Goal: Book appointment/travel/reservation

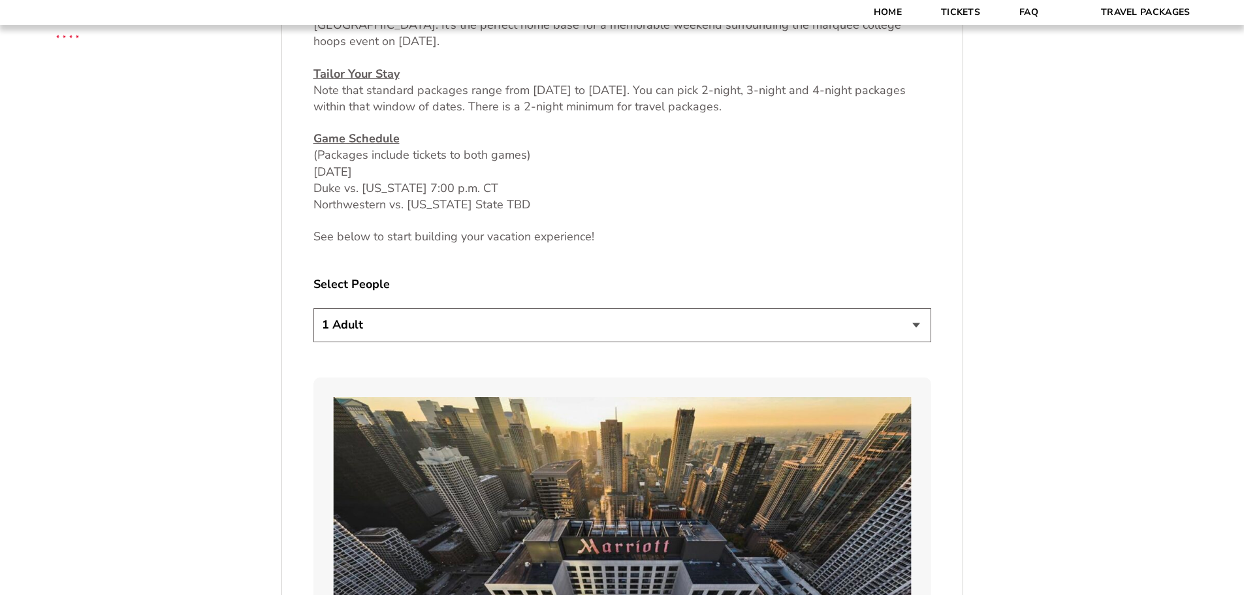
scroll to position [653, 0]
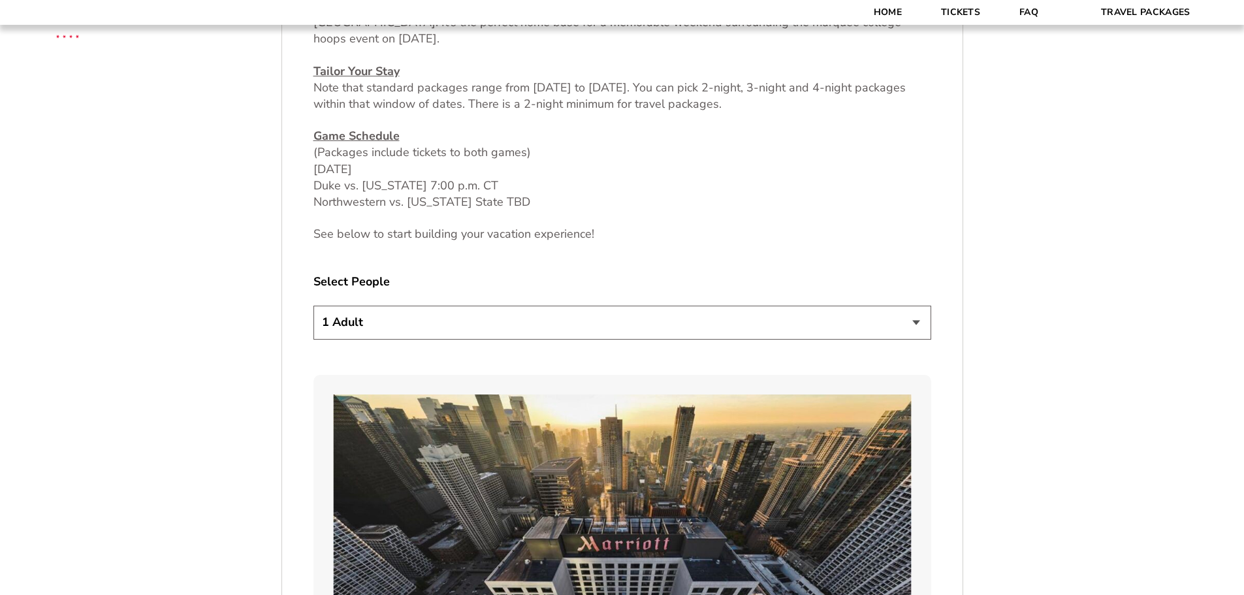
click at [669, 325] on select "1 Adult 2 Adults 3 Adults 4 Adults 2 Adults + 1 Child 2 Adults + 2 Children 2 A…" at bounding box center [623, 322] width 618 height 33
select select "2 Adults"
click at [314, 306] on select "1 Adult 2 Adults 3 Adults 4 Adults 2 Adults + 1 Child 2 Adults + 2 Children 2 A…" at bounding box center [623, 322] width 618 height 33
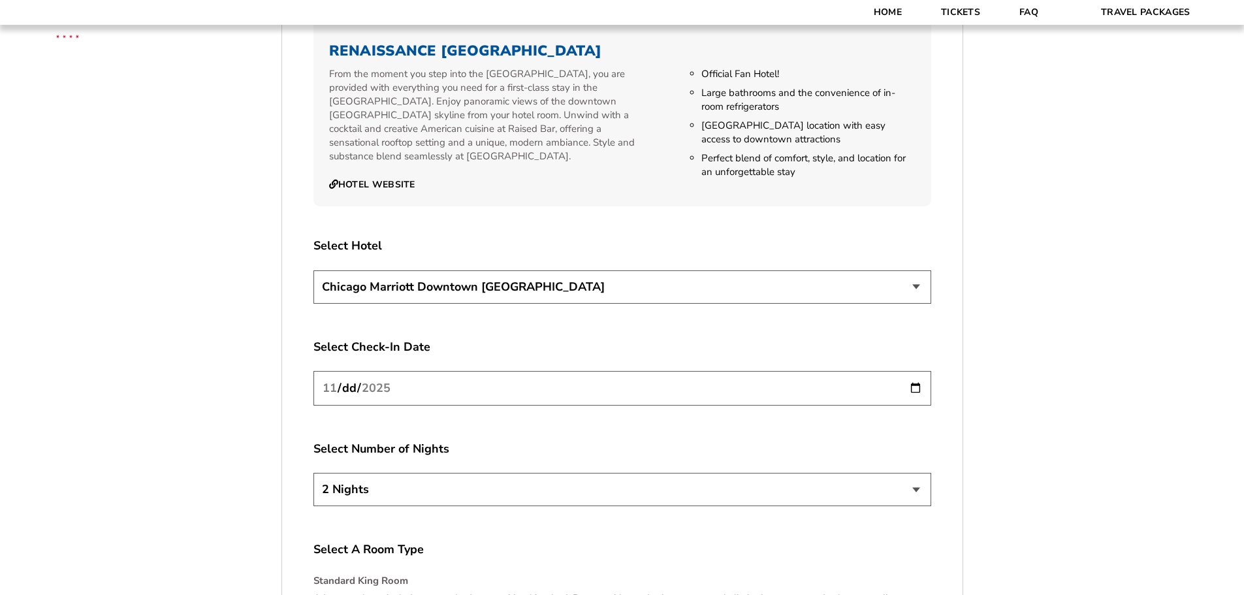
scroll to position [2221, 0]
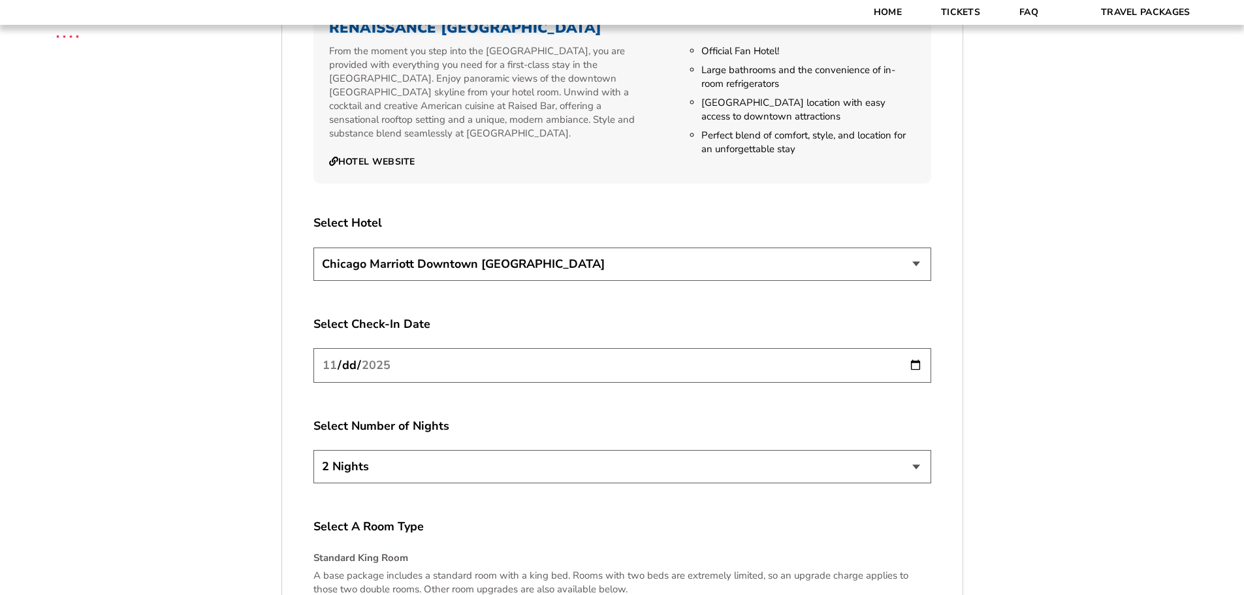
click at [918, 352] on input "[DATE]" at bounding box center [623, 365] width 618 height 35
type input "2025-11-27"
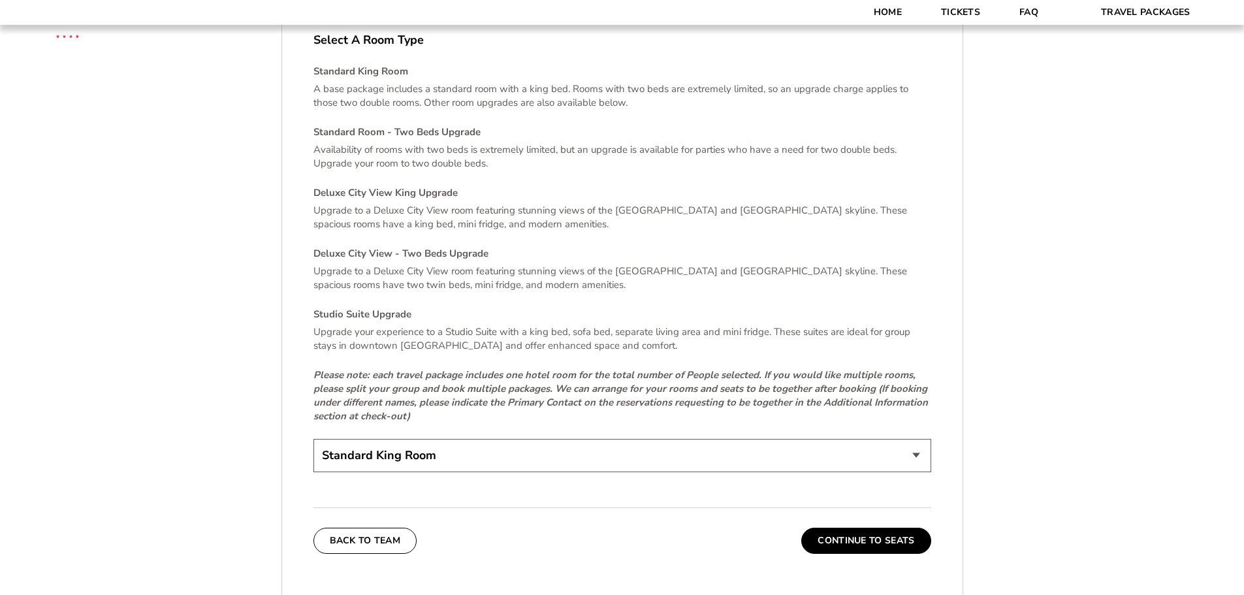
scroll to position [2743, 0]
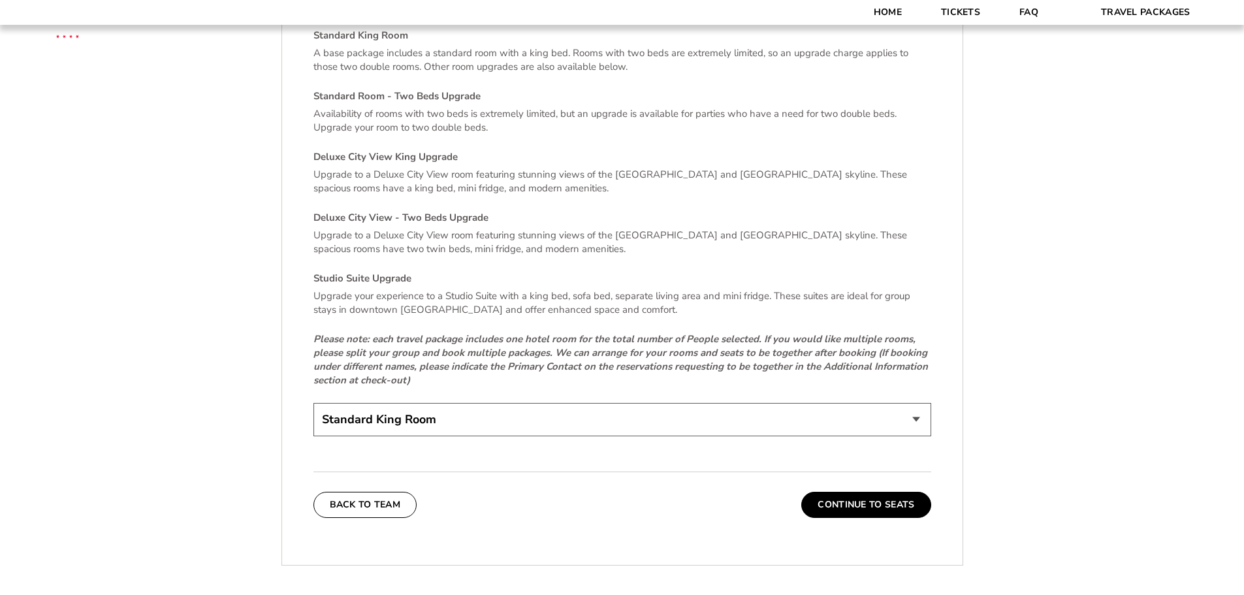
click at [794, 404] on select "Standard King Room Standard Room - Two Beds Upgrade (+$30 per night) Deluxe Cit…" at bounding box center [623, 419] width 618 height 33
click at [856, 492] on button "Continue To Seats" at bounding box center [865, 505] width 129 height 26
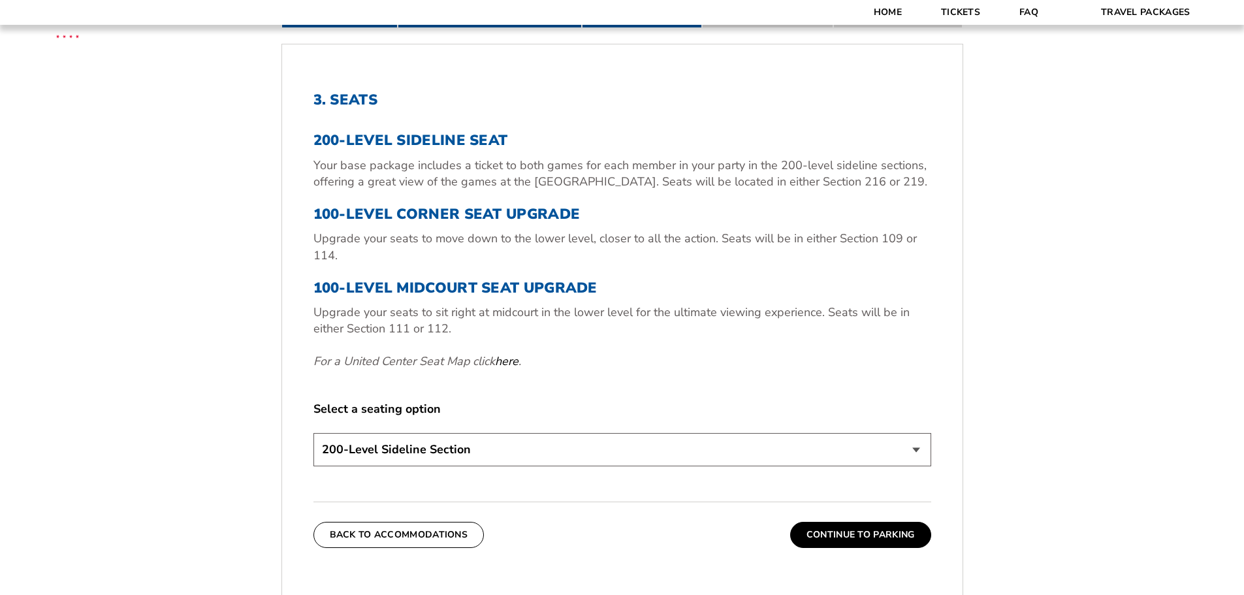
scroll to position [477, 0]
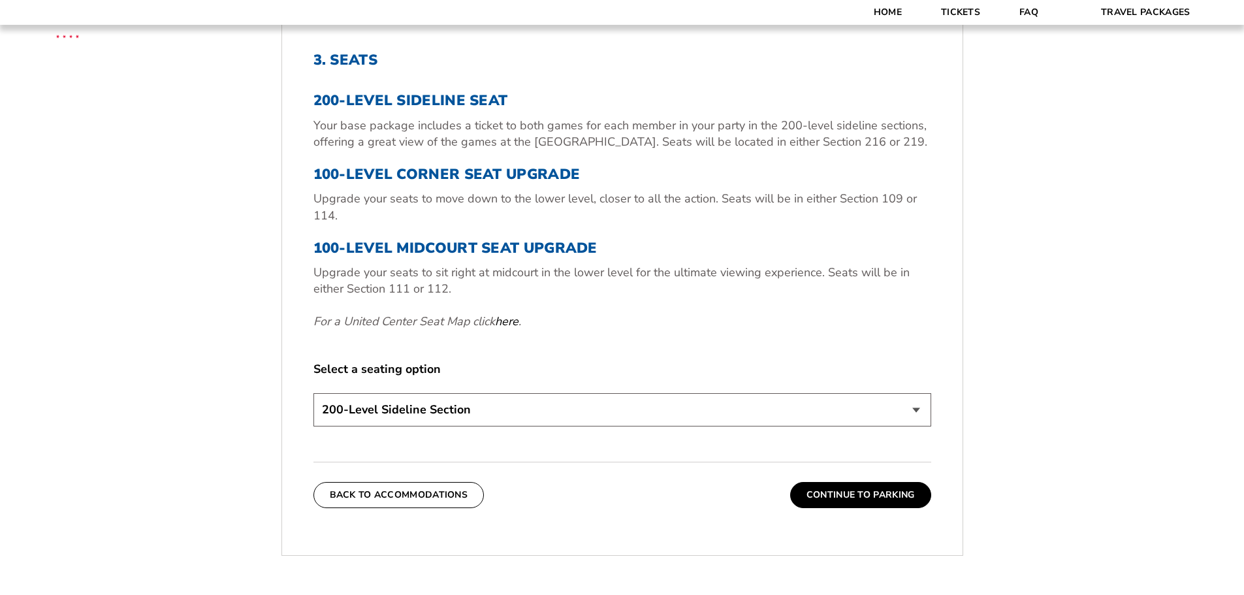
click at [917, 410] on select "200-Level Sideline Section 100-Level Corner Seat Upgrade (+$80 per person) 100-…" at bounding box center [623, 409] width 618 height 33
click at [314, 393] on select "200-Level Sideline Section 100-Level Corner Seat Upgrade (+$80 per person) 100-…" at bounding box center [623, 409] width 618 height 33
click at [862, 491] on button "Continue To Parking" at bounding box center [860, 495] width 141 height 26
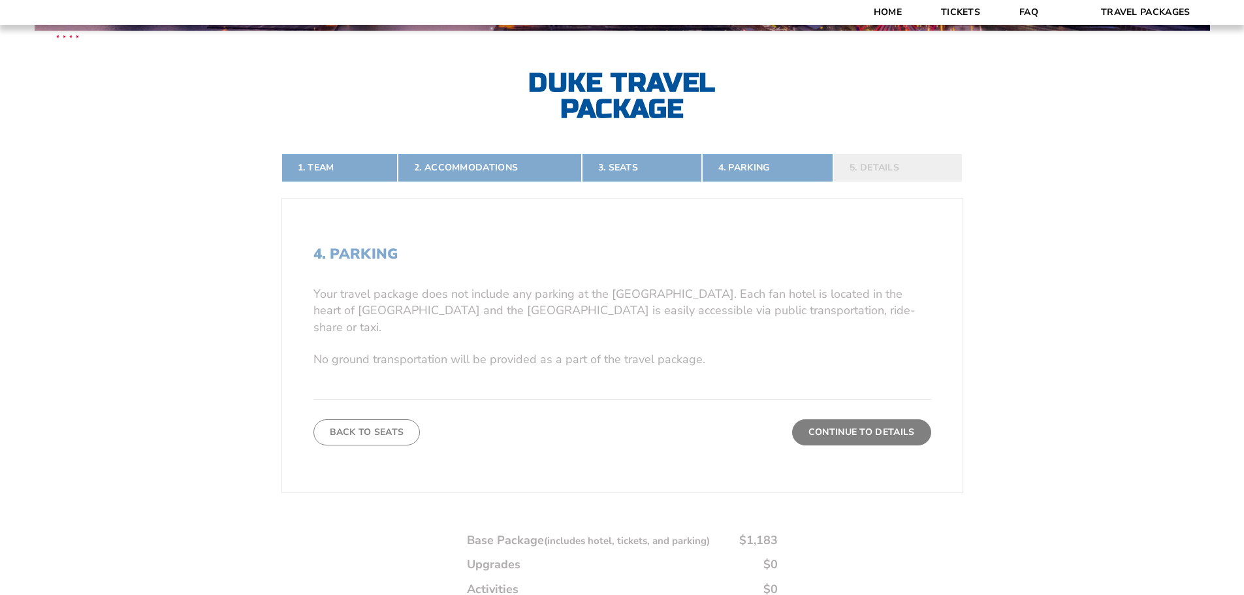
scroll to position [282, 0]
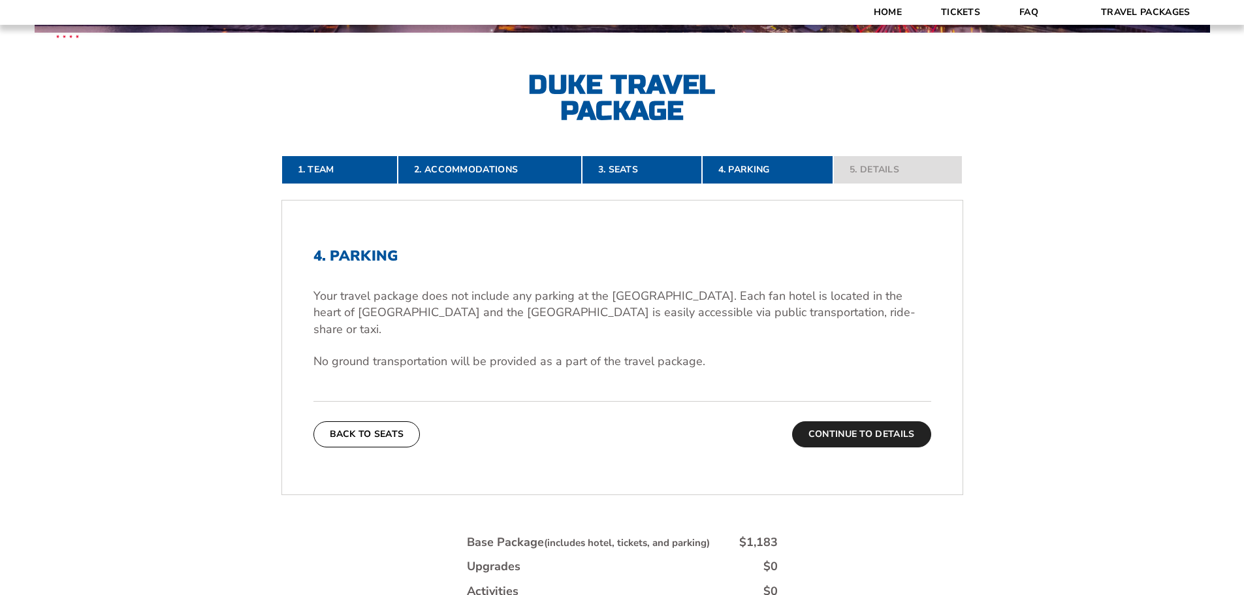
click at [859, 421] on button "Continue To Details" at bounding box center [861, 434] width 139 height 26
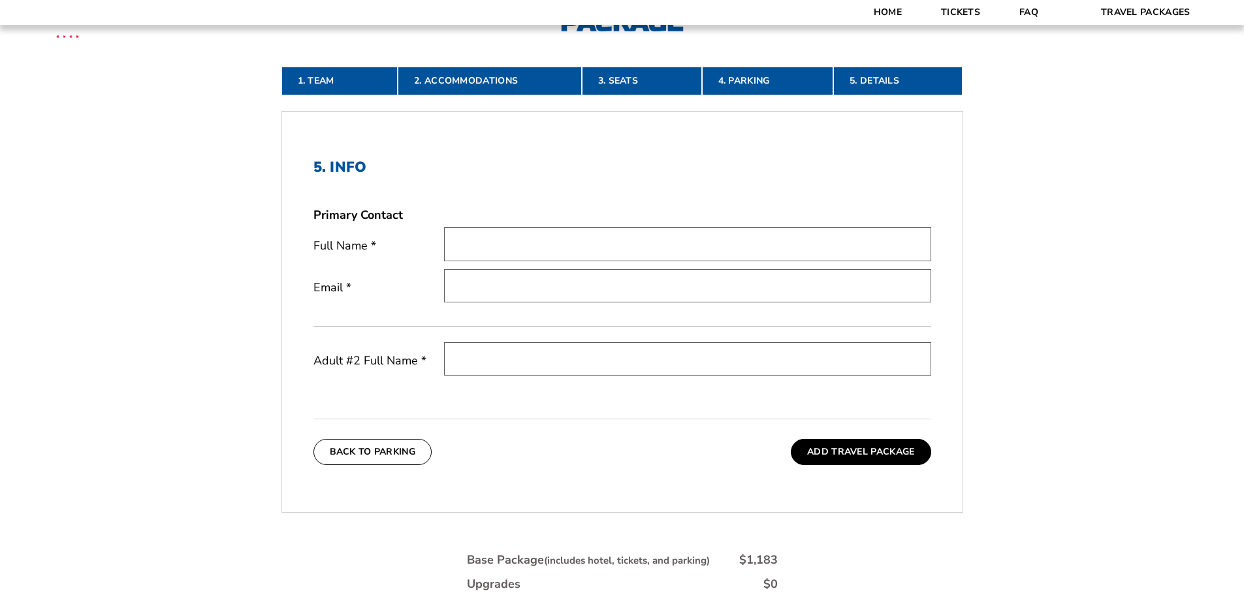
scroll to position [608, 0]
